Goal: Task Accomplishment & Management: Manage account settings

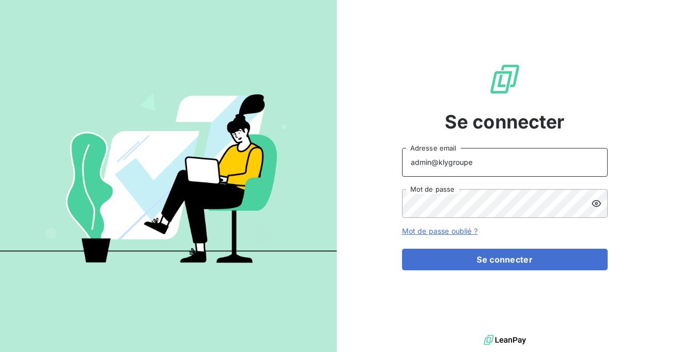
click at [481, 165] on input "admin@klygroupe" at bounding box center [505, 162] width 206 height 29
type input "admin@primeevolution"
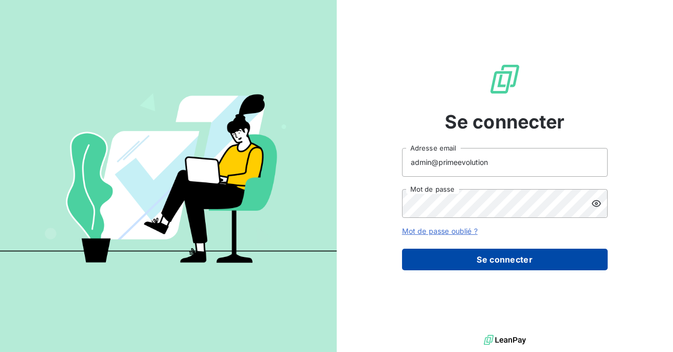
click at [488, 254] on button "Se connecter" at bounding box center [505, 260] width 206 height 22
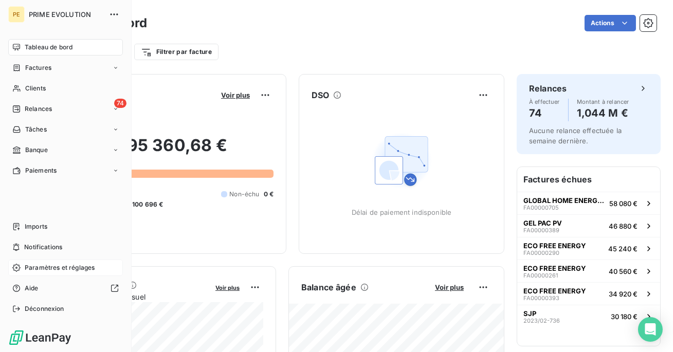
click at [35, 262] on div "Paramètres et réglages" at bounding box center [65, 268] width 115 height 16
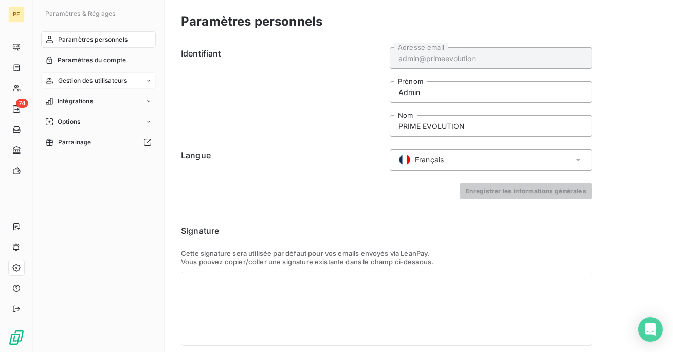
click at [73, 77] on span "Gestion des utilisateurs" at bounding box center [92, 80] width 69 height 9
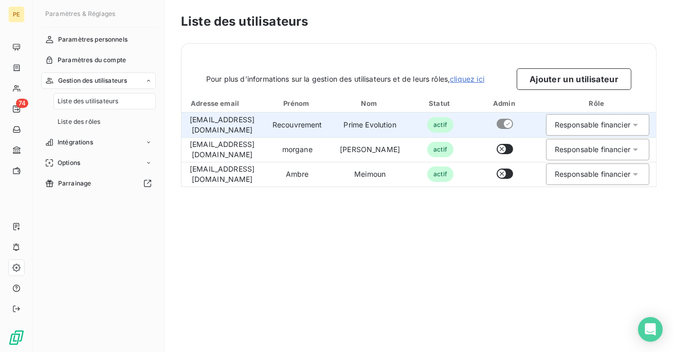
drag, startPoint x: 261, startPoint y: 131, endPoint x: 198, endPoint y: 124, distance: 63.1
click at [198, 124] on td "[EMAIL_ADDRESS][DOMAIN_NAME]" at bounding box center [221, 125] width 81 height 25
copy td "[EMAIL_ADDRESS][DOMAIN_NAME]"
